Goal: Task Accomplishment & Management: Use online tool/utility

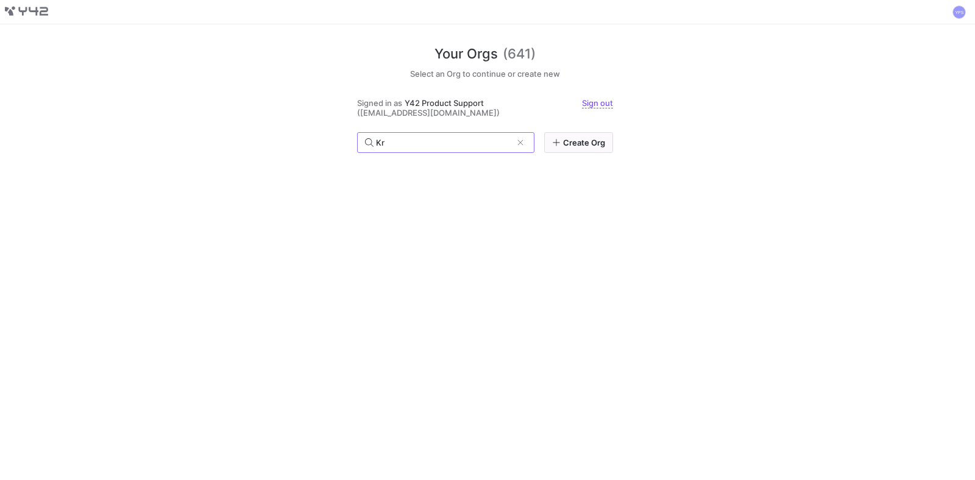
type input "K"
type input "krueger"
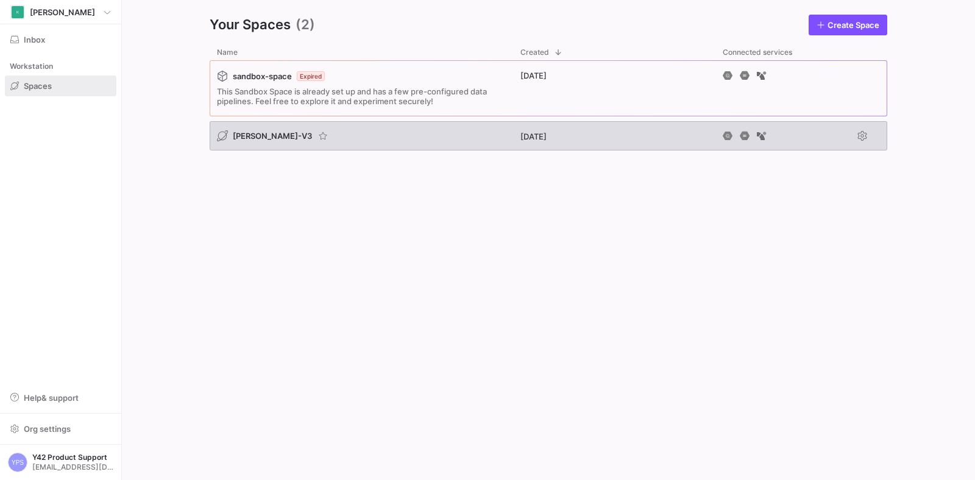
click at [373, 137] on div "Krueger-V3" at bounding box center [362, 135] width 304 height 29
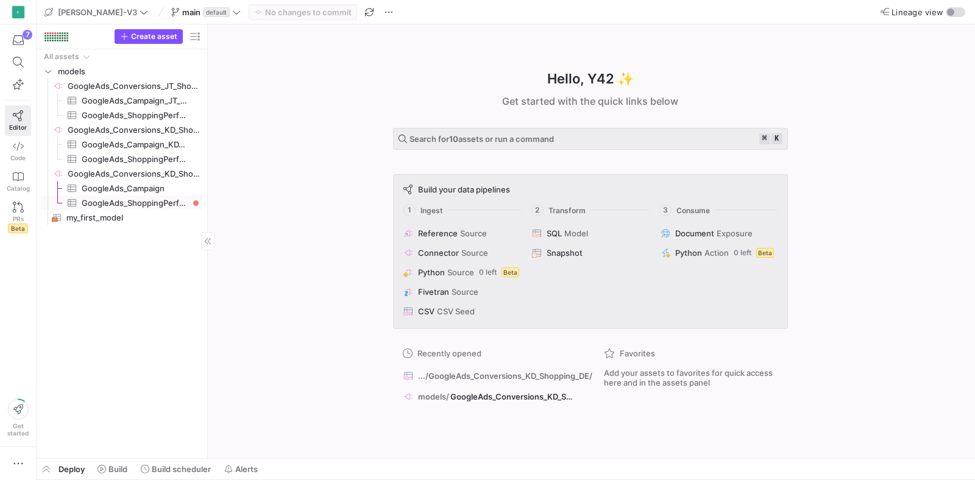
click at [159, 205] on span "GoogleAds_ShoppingPerformance​​​​​​​​​" at bounding box center [135, 203] width 107 height 14
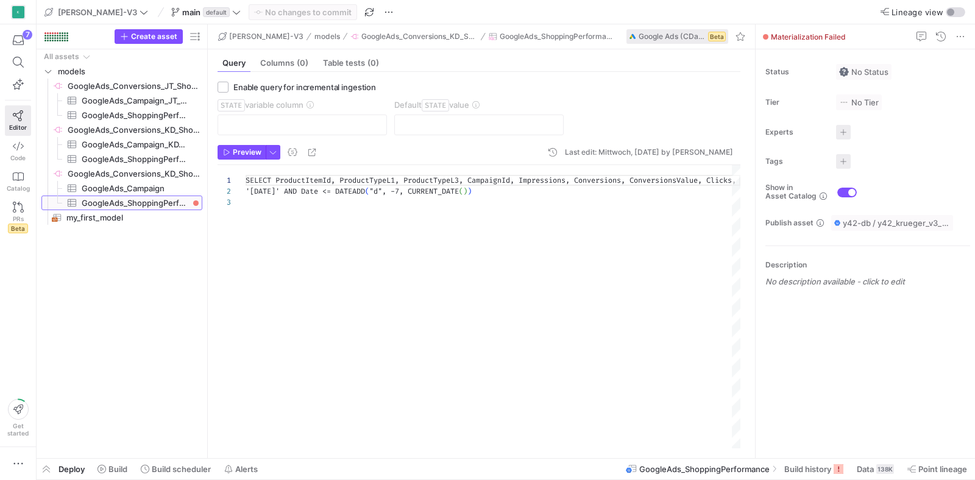
scroll to position [22, 0]
click at [834, 465] on icon at bounding box center [839, 469] width 10 height 10
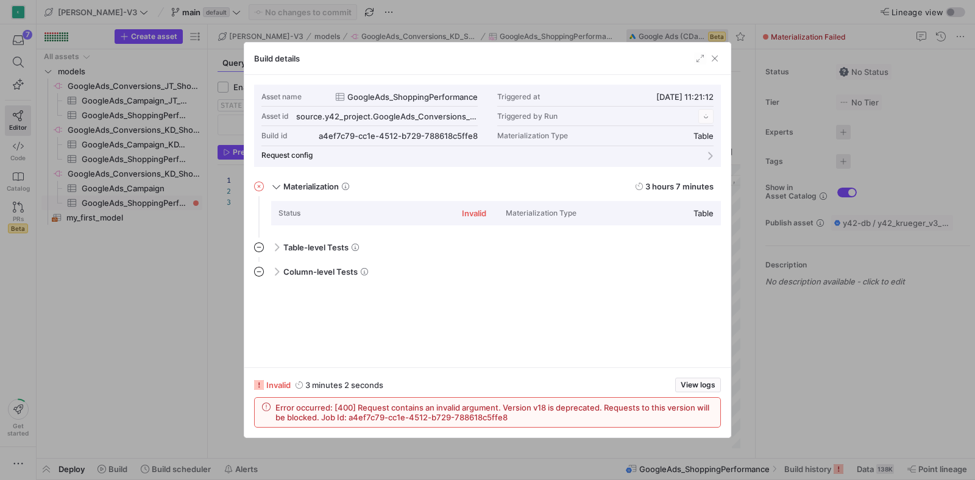
scroll to position [110, 0]
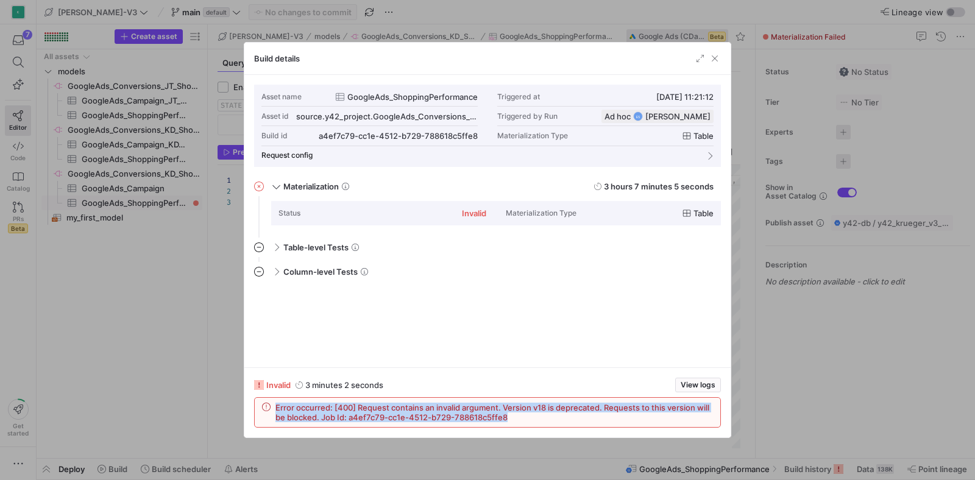
drag, startPoint x: 510, startPoint y: 416, endPoint x: 267, endPoint y: 412, distance: 243.3
click at [267, 412] on div "Error occurred: [400] Request contains an invalid argument. Version v18 is depr…" at bounding box center [487, 413] width 451 height 20
copy span "Error occurred: [400] Request contains an invalid argument. Version v18 is depr…"
click at [714, 60] on span "button" at bounding box center [715, 58] width 12 height 12
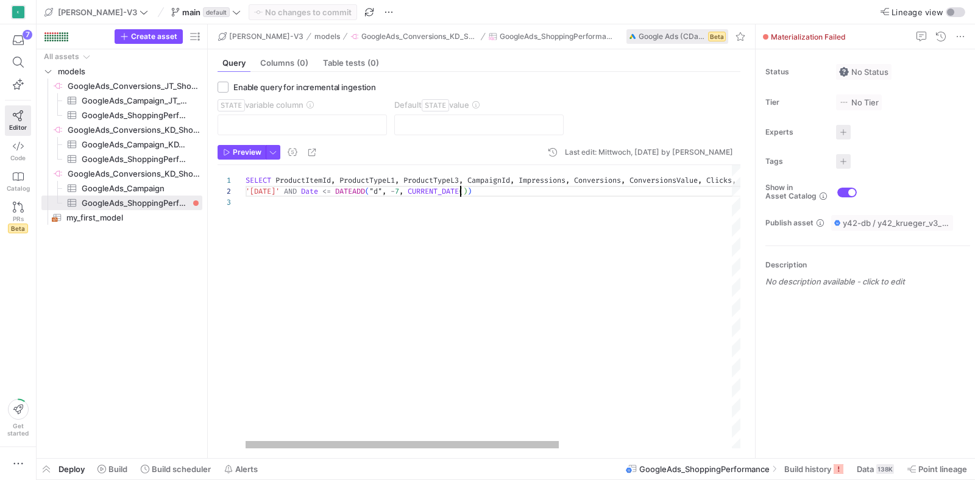
click at [461, 194] on div "SELECT ProductItemId , ProductTypeL1 , ProductTypeL3 , CampaignId , Impressions…" at bounding box center [629, 306] width 767 height 283
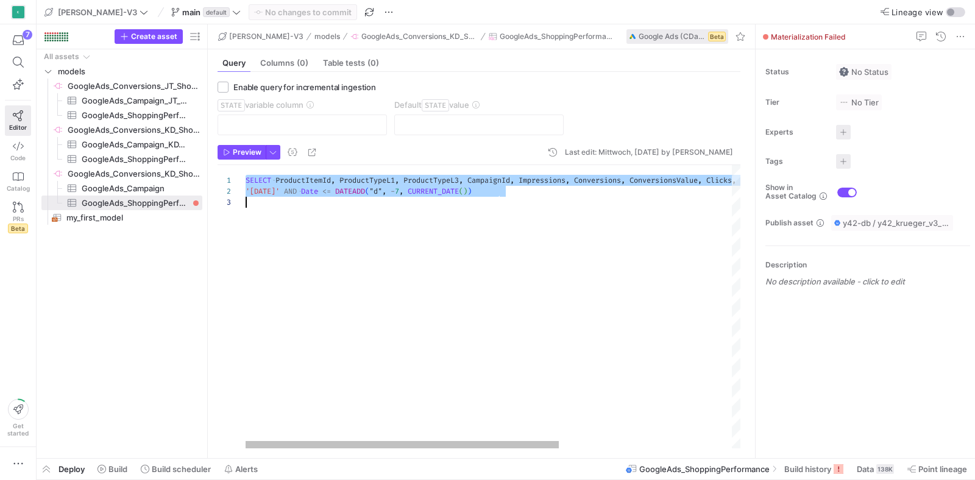
scroll to position [0, 0]
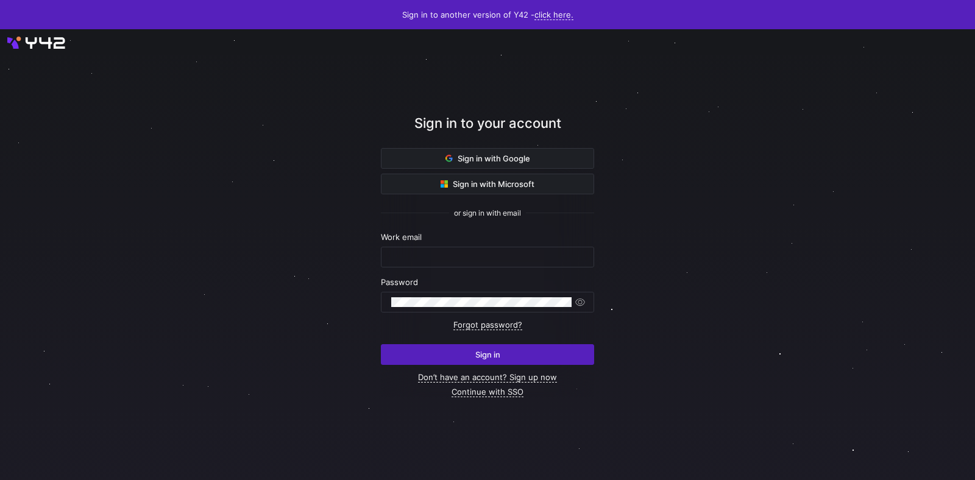
click at [693, 117] on div at bounding box center [487, 254] width 975 height 451
click at [754, 162] on div at bounding box center [975, 254] width 975 height 451
click at [744, 165] on div at bounding box center [975, 254] width 975 height 451
click at [537, 162] on span at bounding box center [488, 159] width 212 height 20
